Goal: Transaction & Acquisition: Purchase product/service

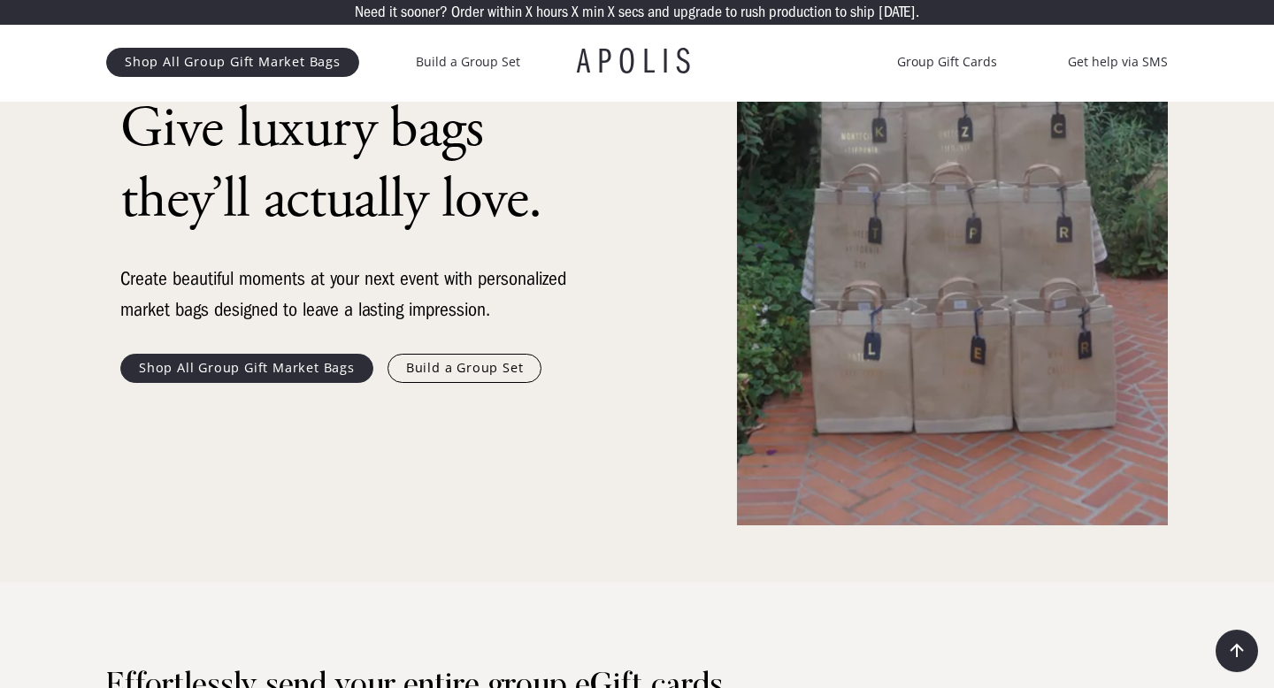
scroll to position [208, 0]
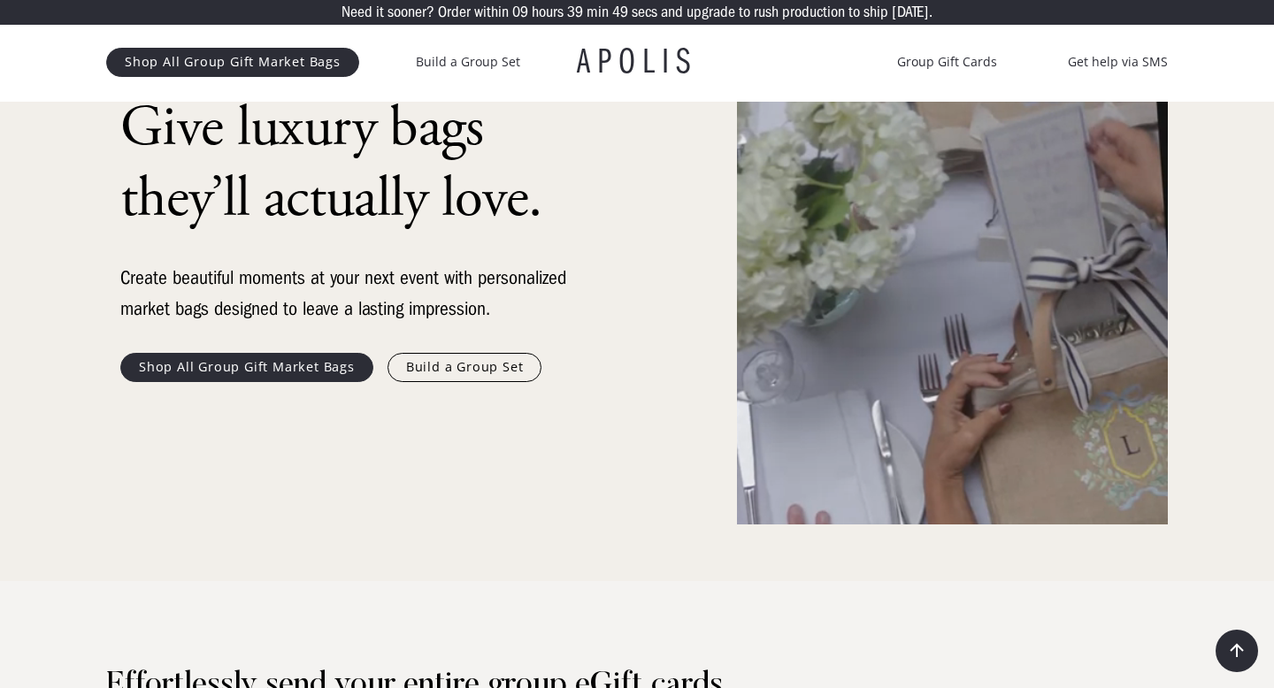
click at [335, 363] on link "Shop All Group Gift Market Bags" at bounding box center [246, 367] width 253 height 28
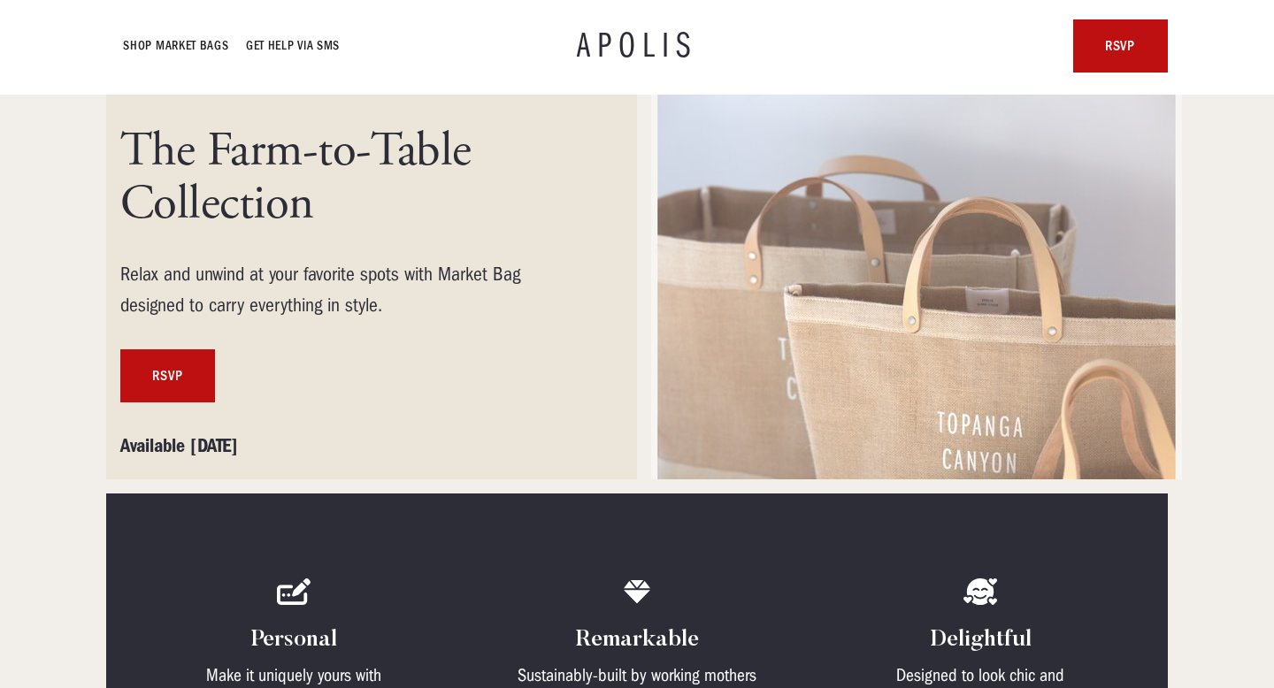
scroll to position [139, 0]
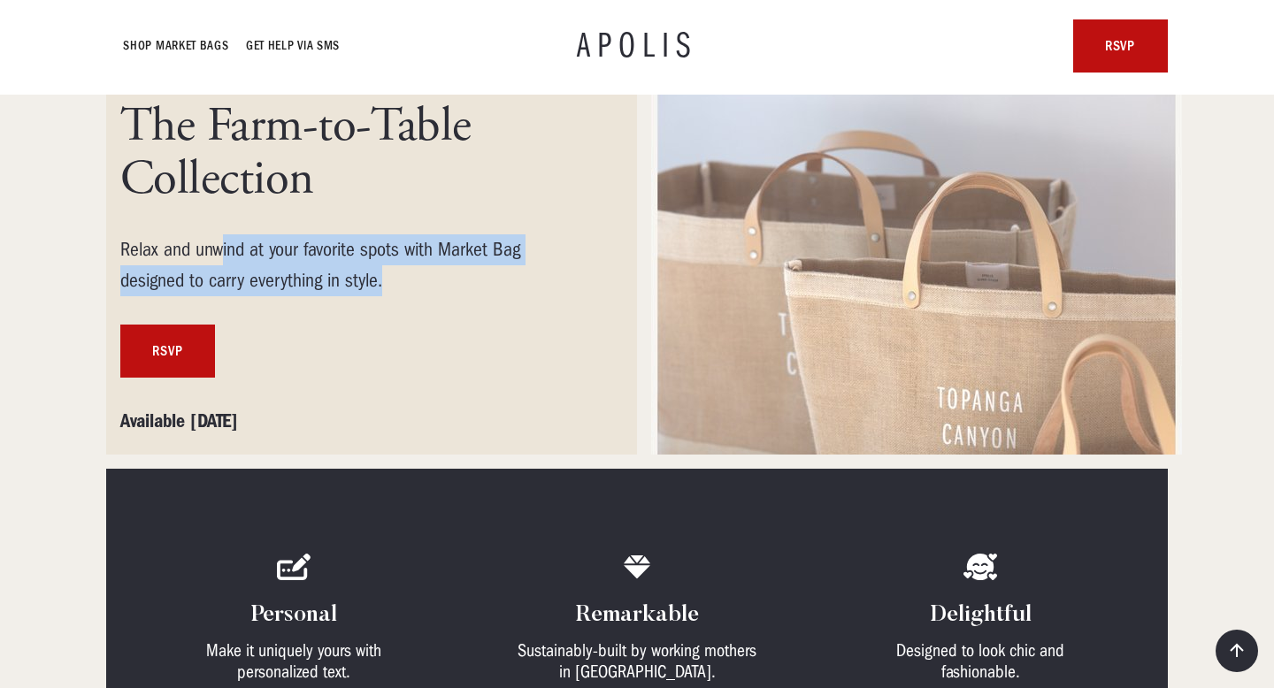
drag, startPoint x: 222, startPoint y: 240, endPoint x: 466, endPoint y: 272, distance: 246.3
click at [467, 272] on div "Relax and unwind at your favorite spots with Market Bag designed to carry every…" at bounding box center [350, 265] width 460 height 62
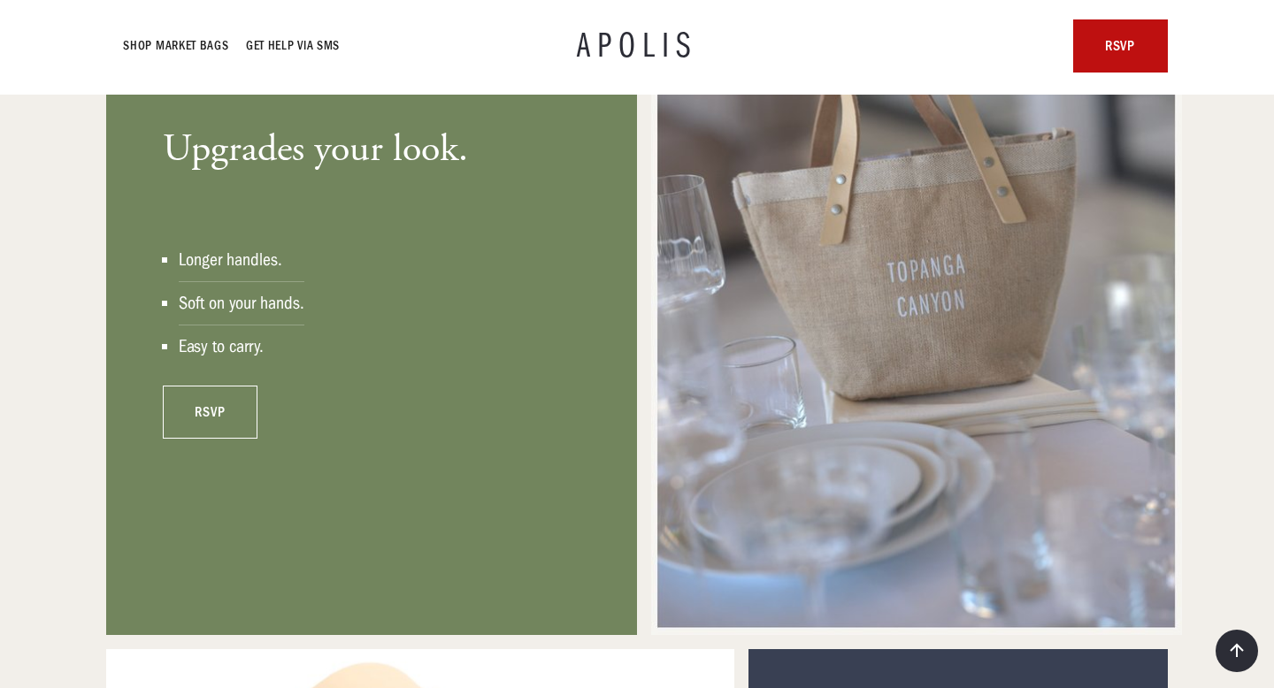
scroll to position [1364, 0]
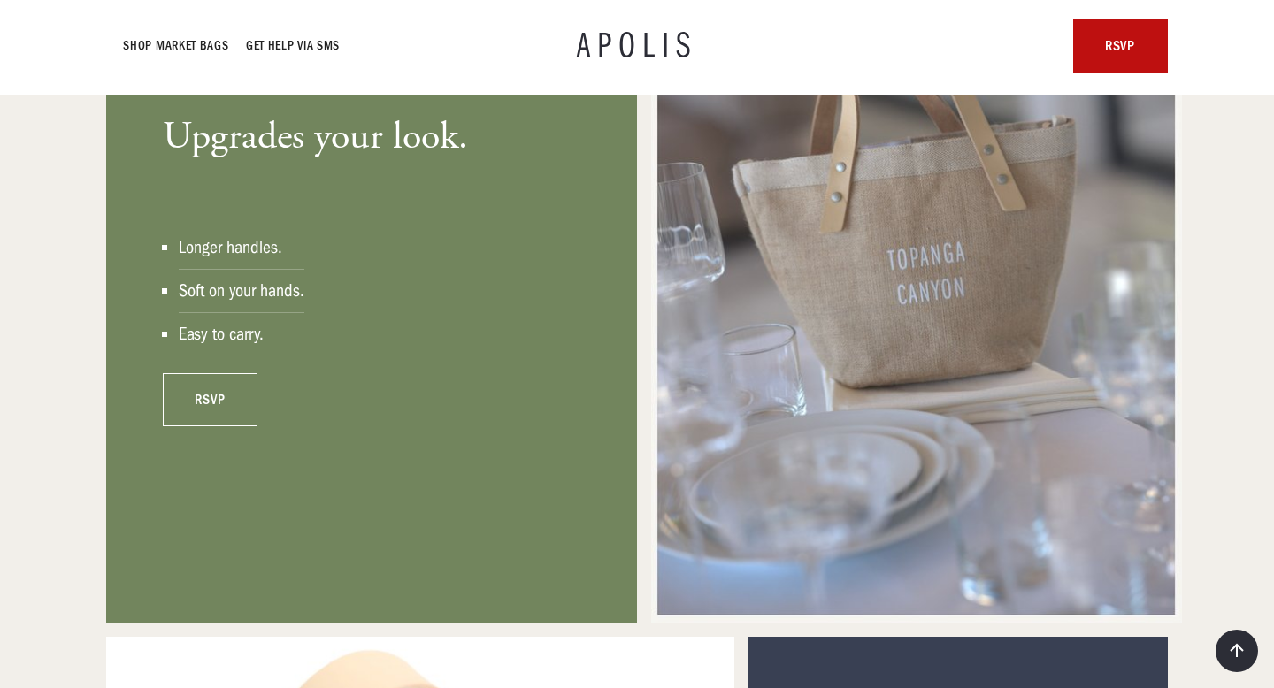
click at [235, 379] on link "rsvp" at bounding box center [210, 399] width 95 height 53
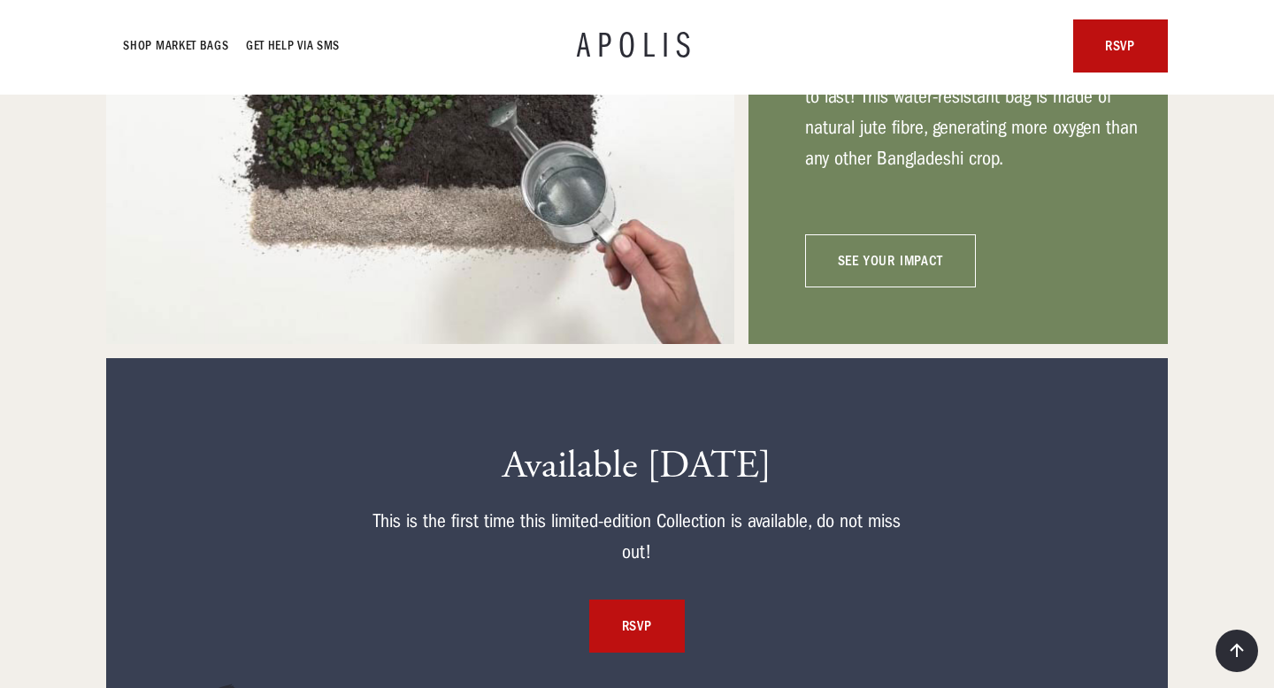
scroll to position [8090, 0]
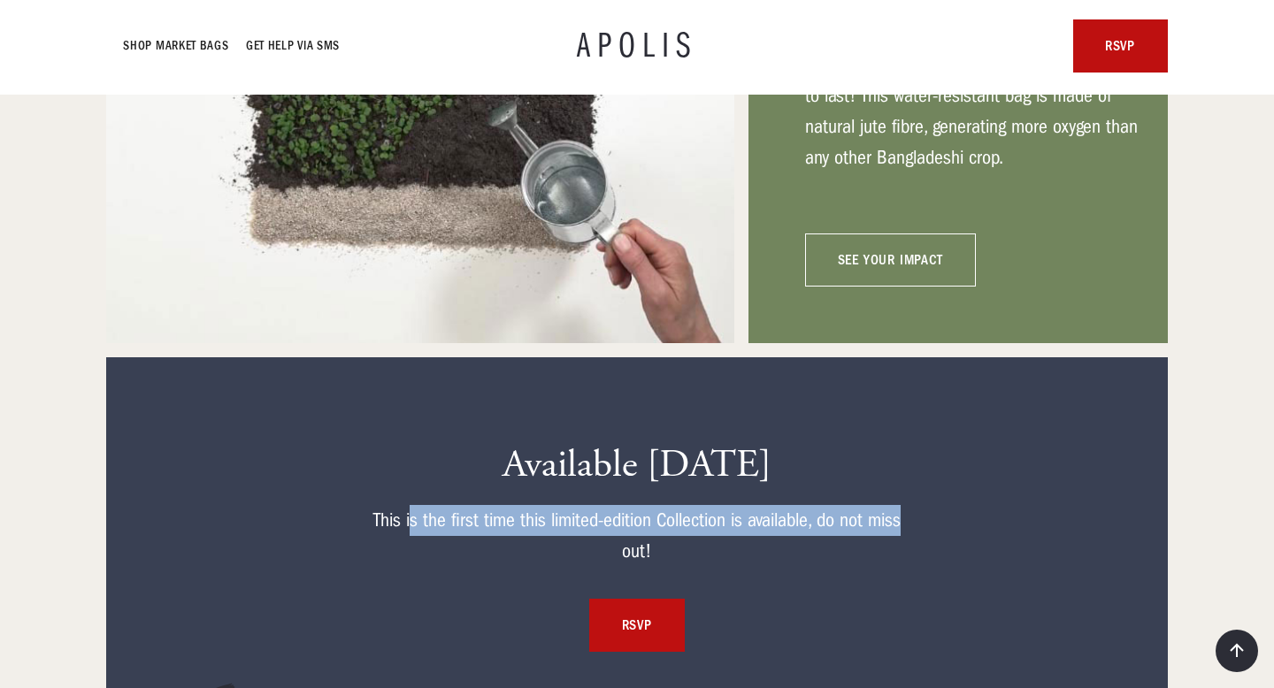
drag, startPoint x: 409, startPoint y: 516, endPoint x: 965, endPoint y: 512, distance: 555.4
click at [966, 511] on div "Available [DATE] This is the first time this limited-edition Collection is avai…" at bounding box center [636, 547] width 1019 height 210
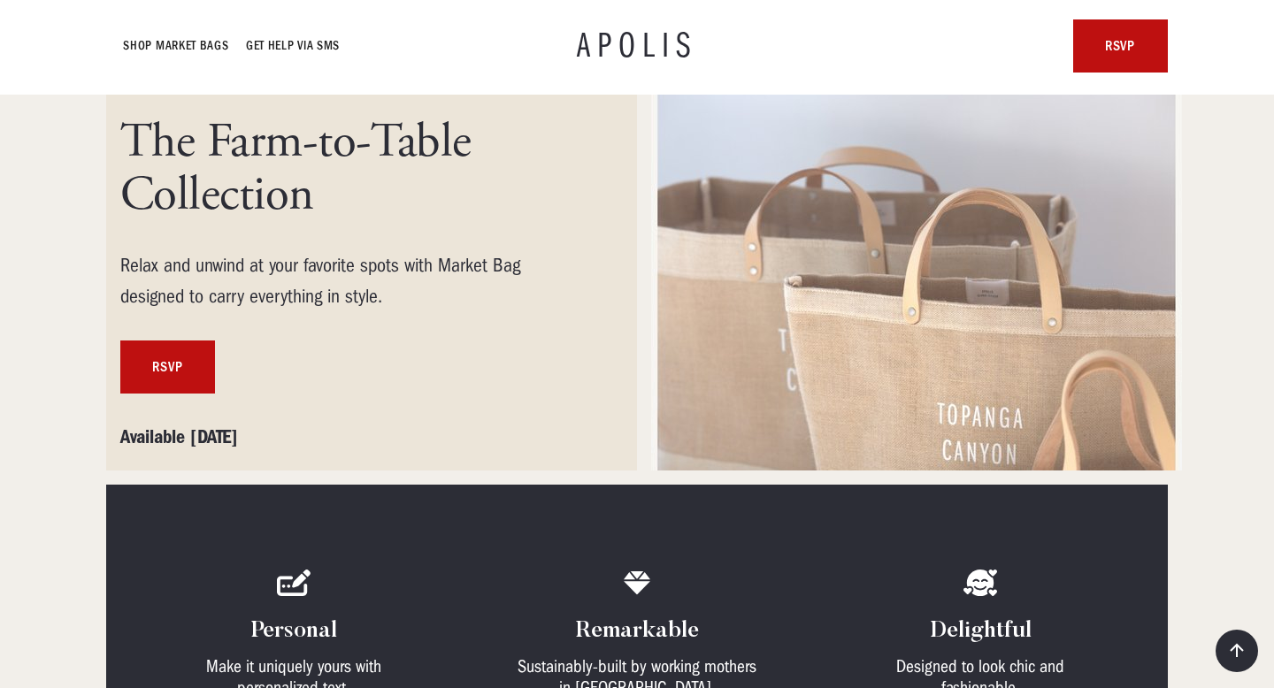
scroll to position [0, 0]
